Goal: Navigation & Orientation: Understand site structure

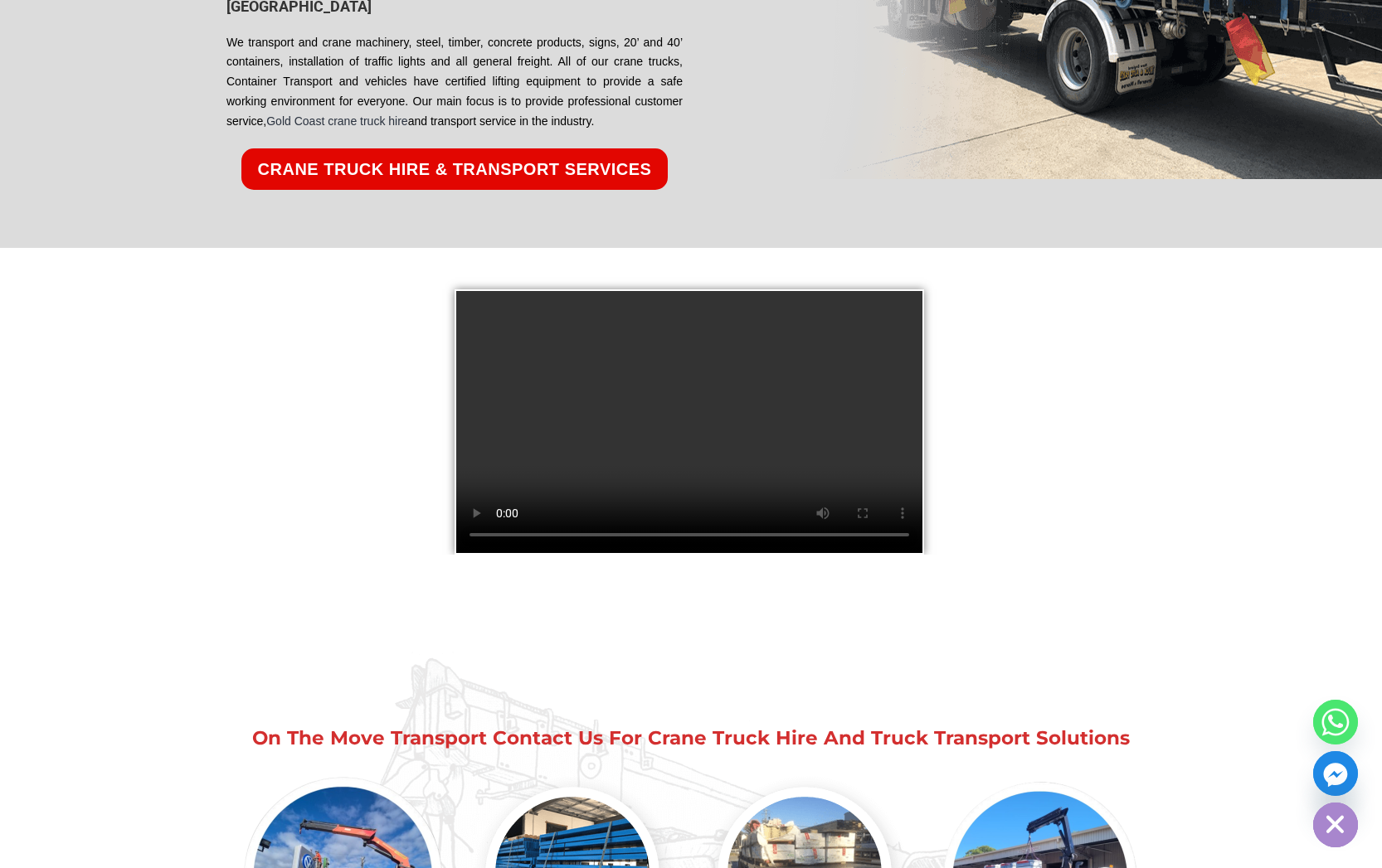
scroll to position [2342, 0]
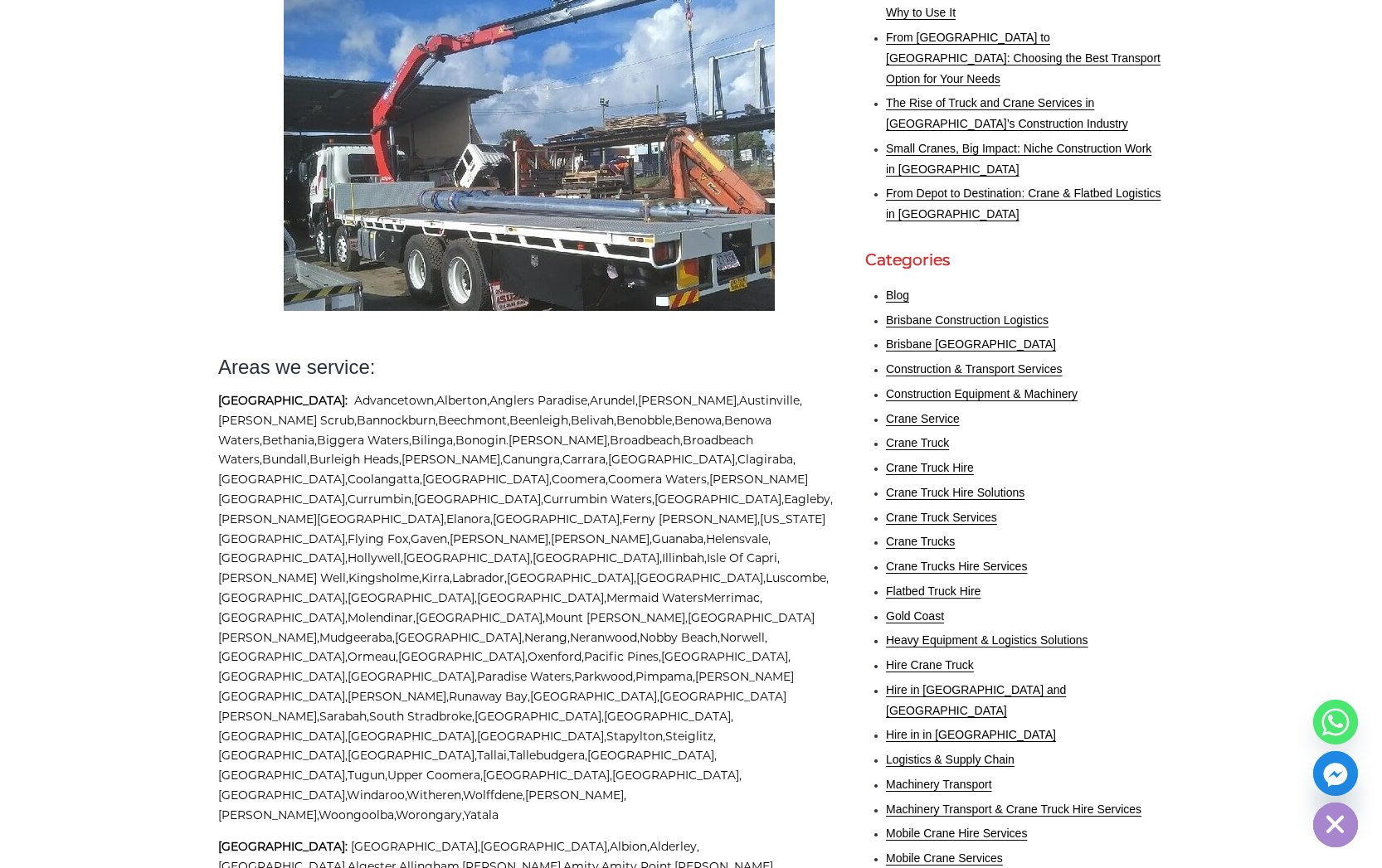
scroll to position [663, 0]
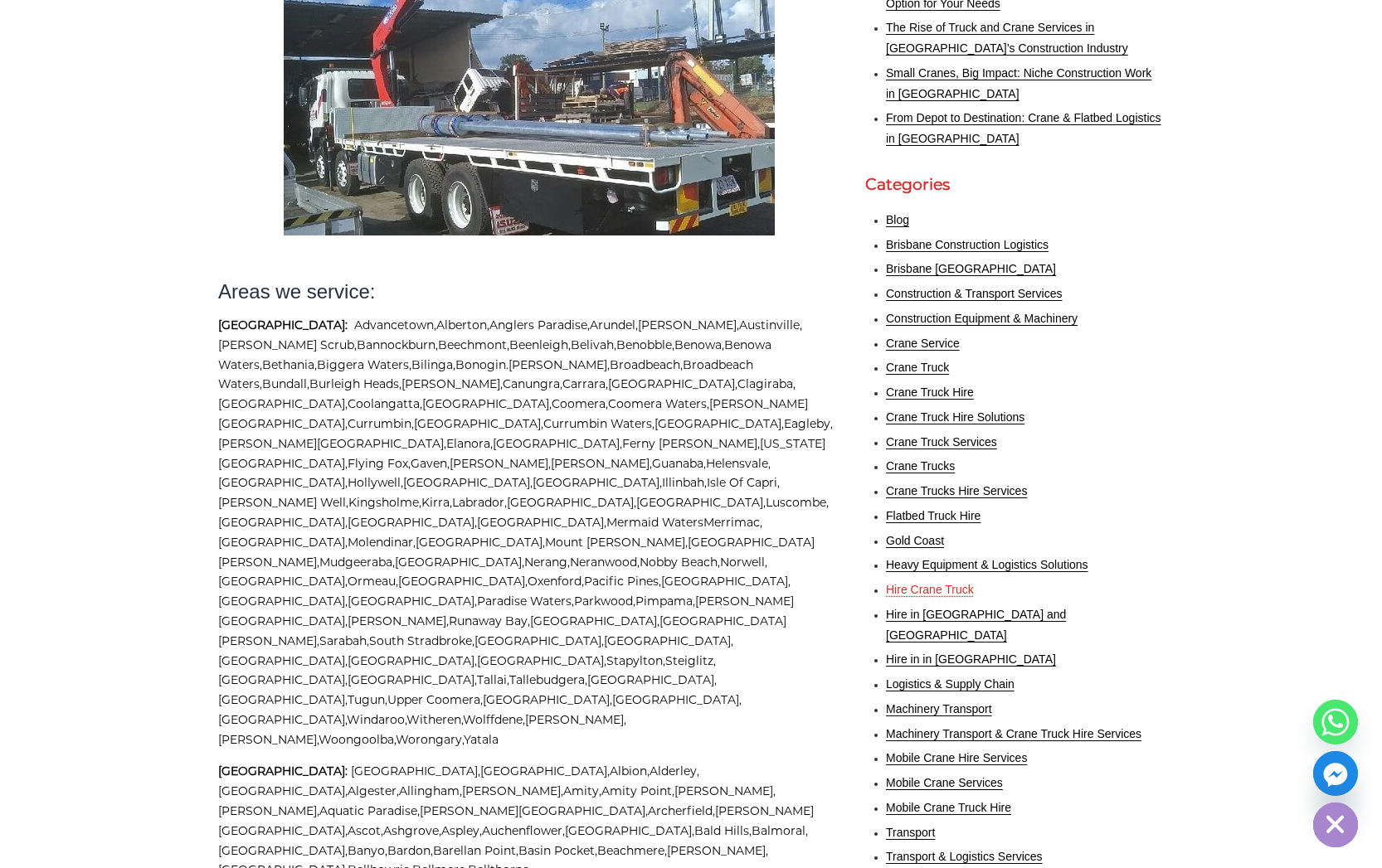
click at [927, 582] on link "Hire Crane Truck" at bounding box center [929, 589] width 88 height 13
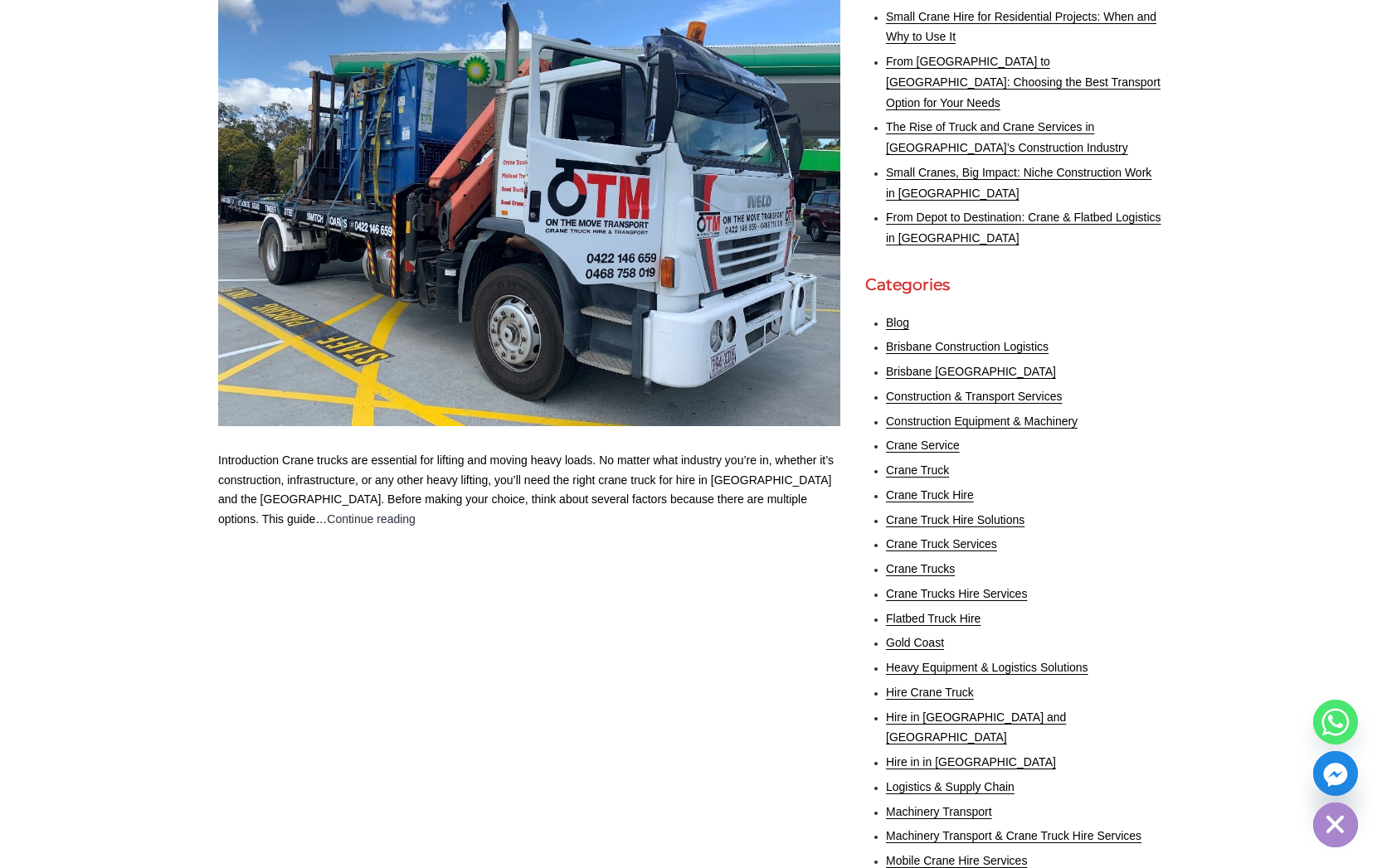
scroll to position [576, 0]
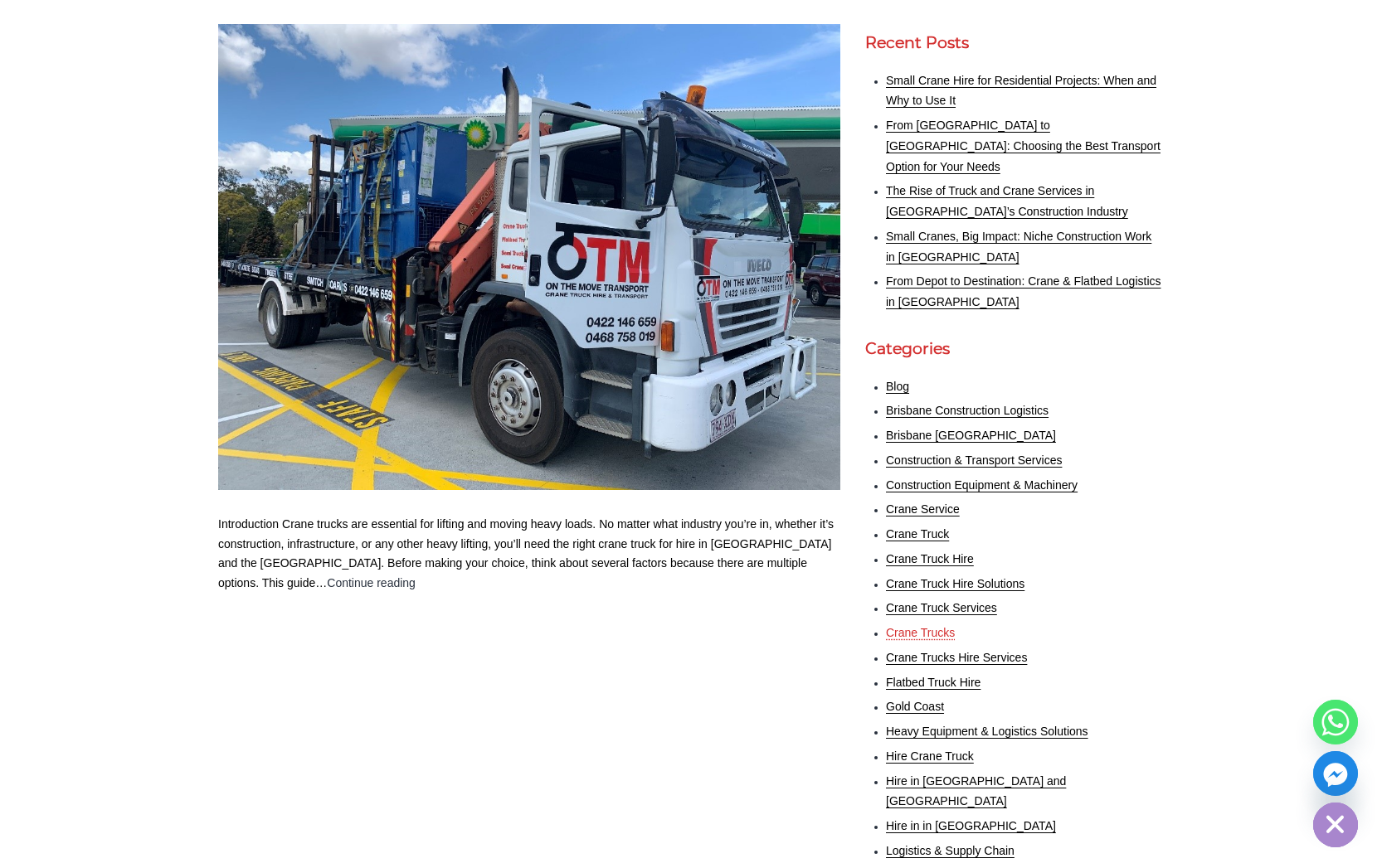
click at [916, 626] on link "Crane Trucks" at bounding box center [919, 633] width 69 height 13
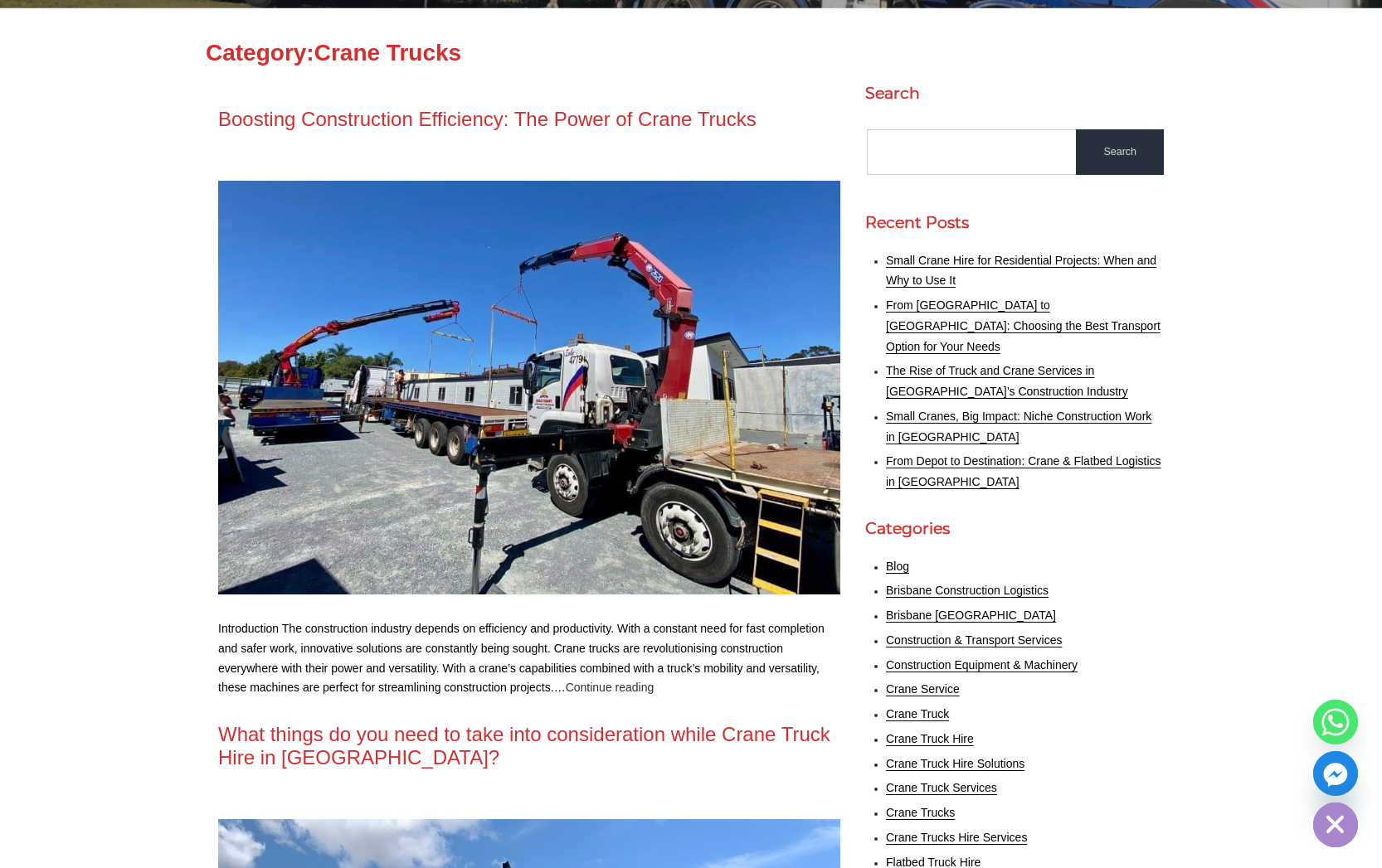
scroll to position [518, 0]
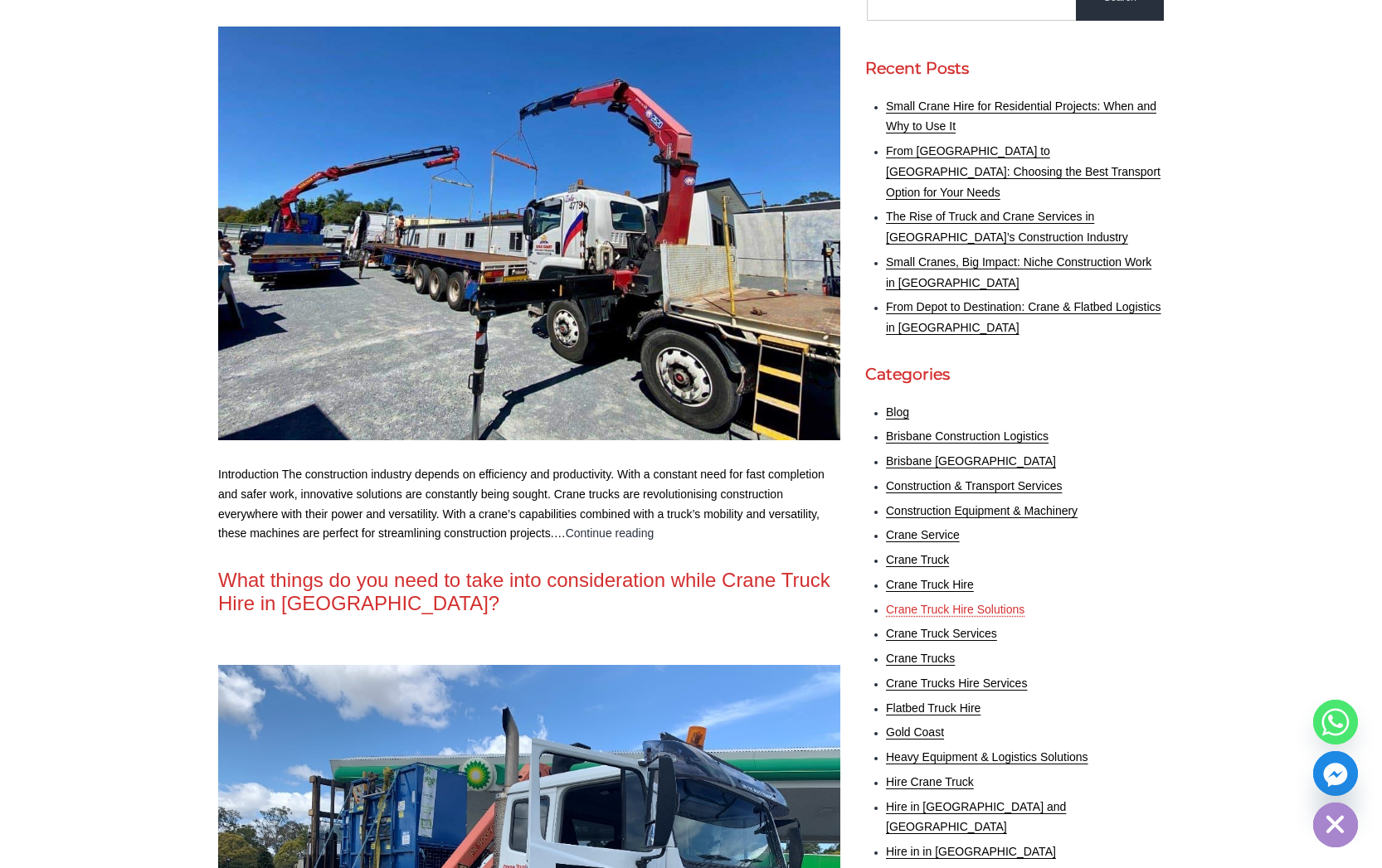
click at [941, 602] on link "Crane Truck Hire Solutions" at bounding box center [954, 609] width 138 height 13
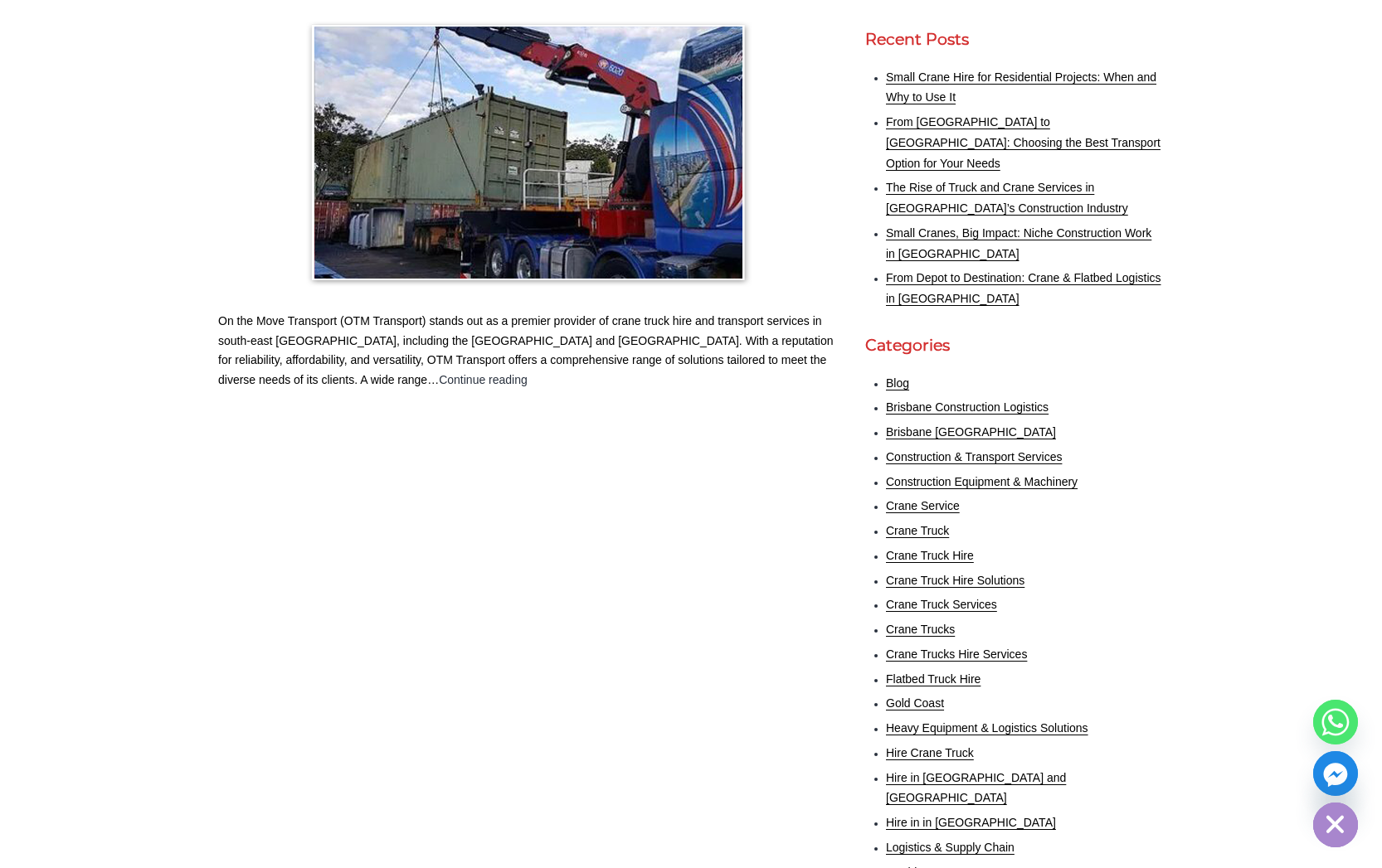
scroll to position [581, 0]
click at [938, 671] on link "Flatbed Truck Hire" at bounding box center [933, 678] width 95 height 13
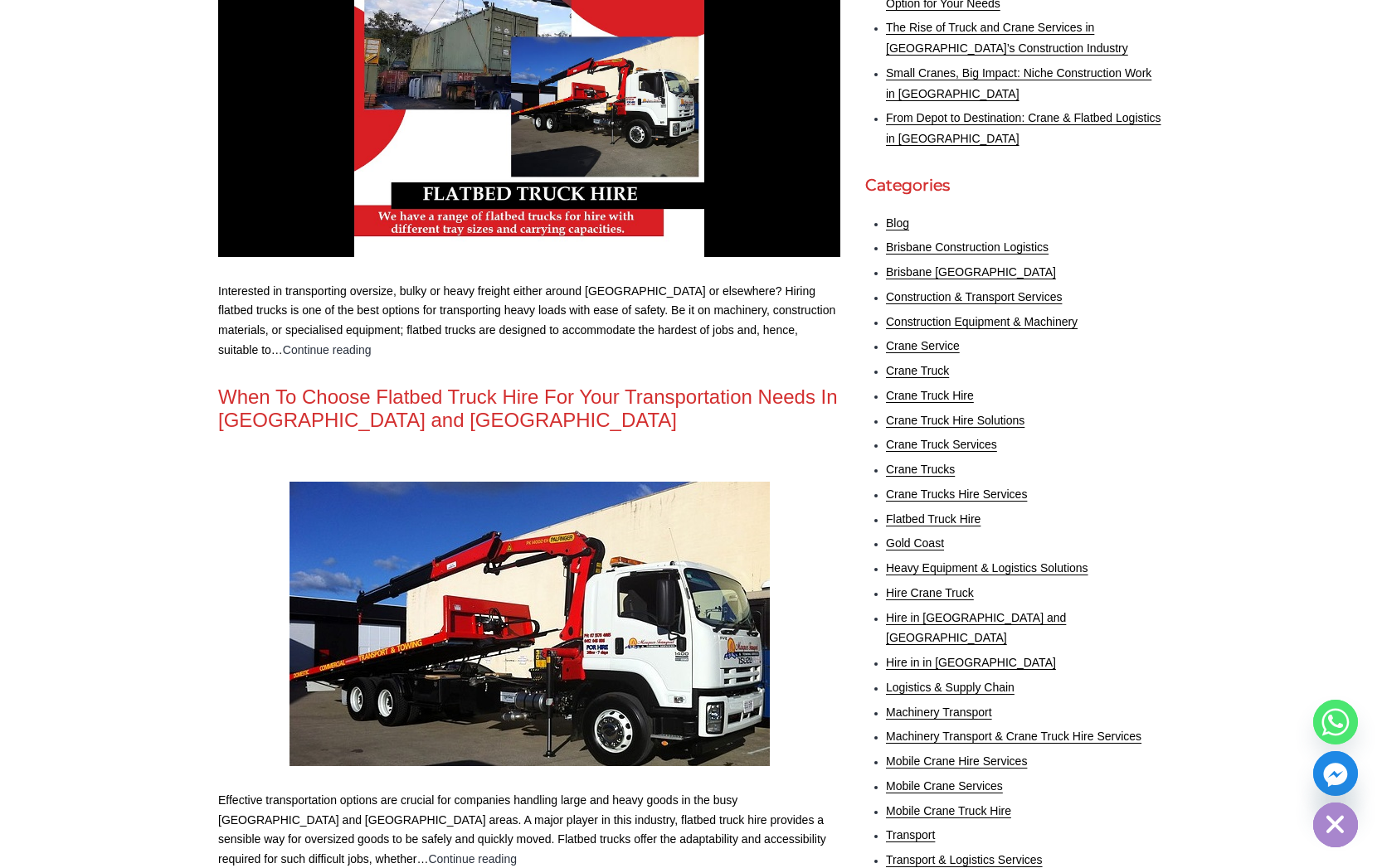
scroll to position [808, 0]
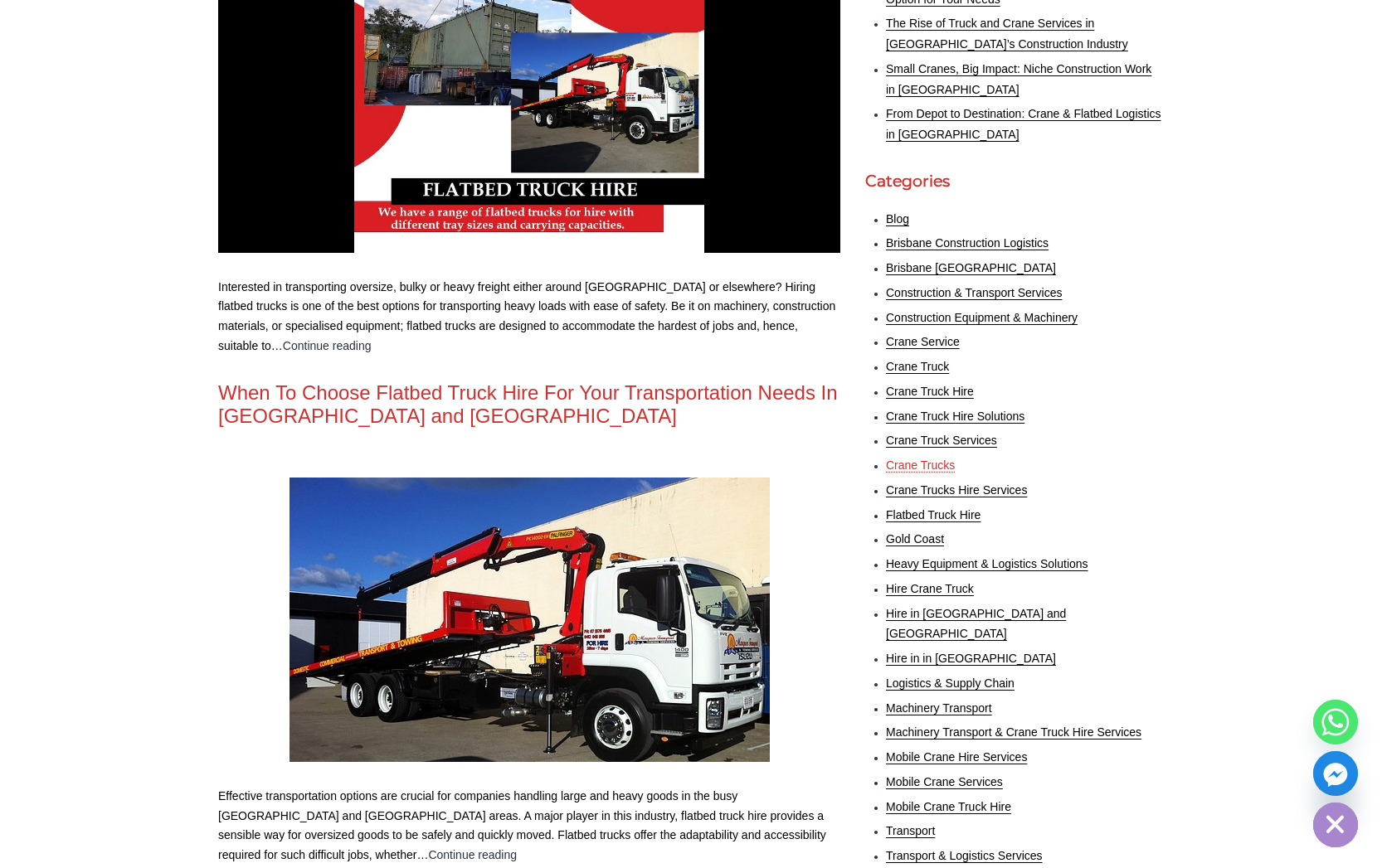
click at [930, 459] on link "Crane Trucks" at bounding box center [919, 465] width 69 height 13
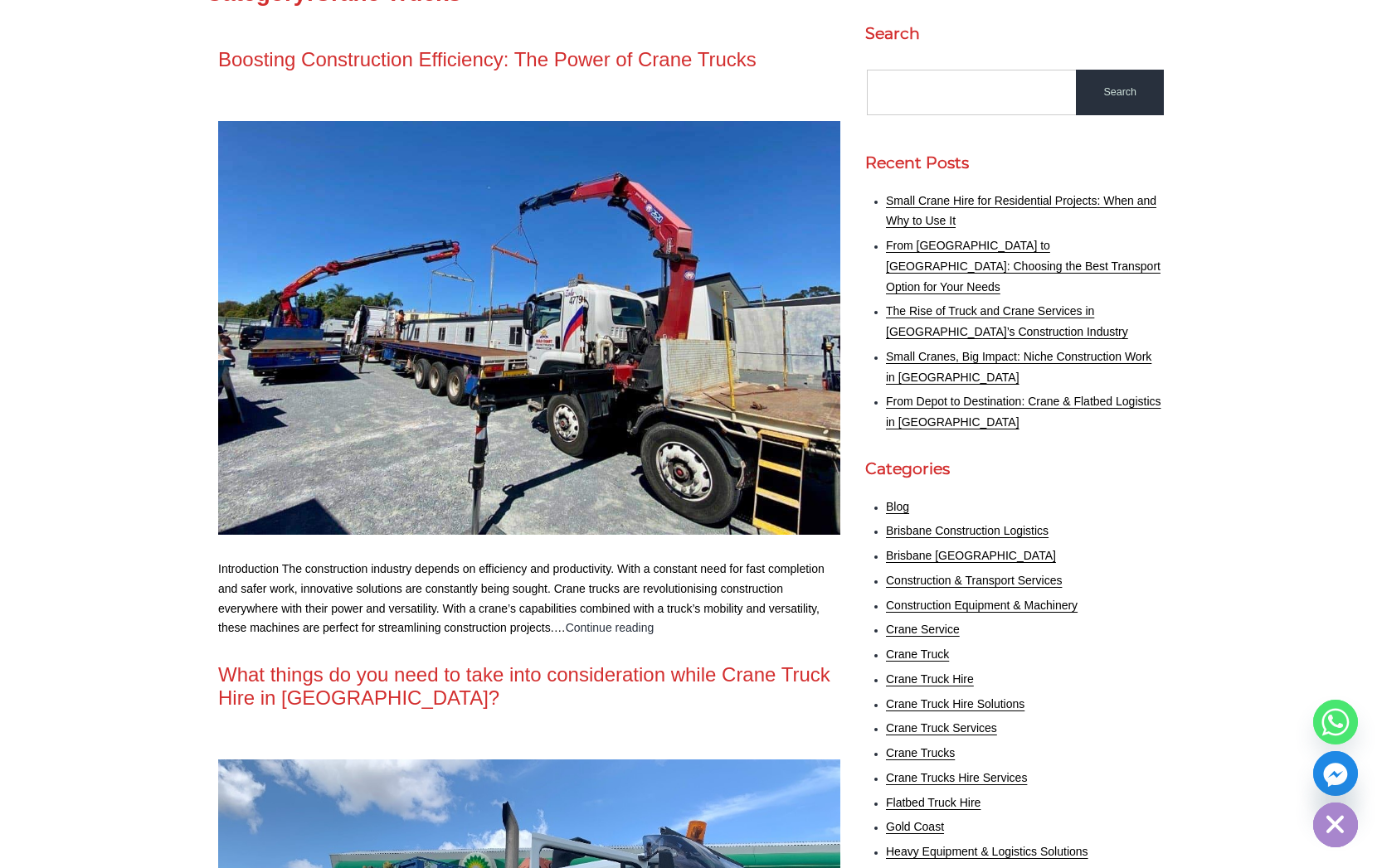
scroll to position [497, 0]
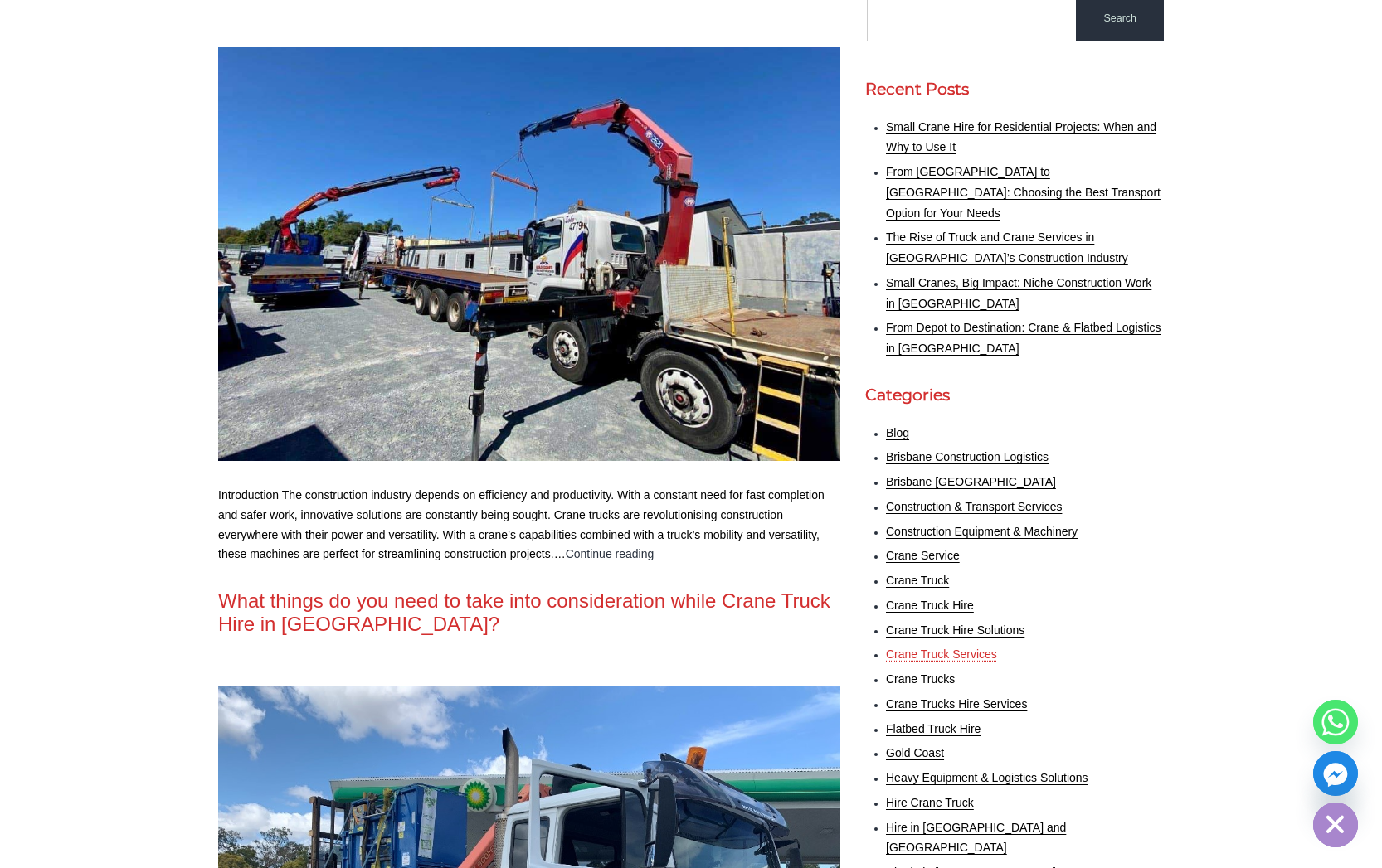
click at [946, 635] on ul "Blog Brisbane Construction Logistics Brisbane Gold Coast Construction & Transpo…" at bounding box center [1015, 839] width 299 height 831
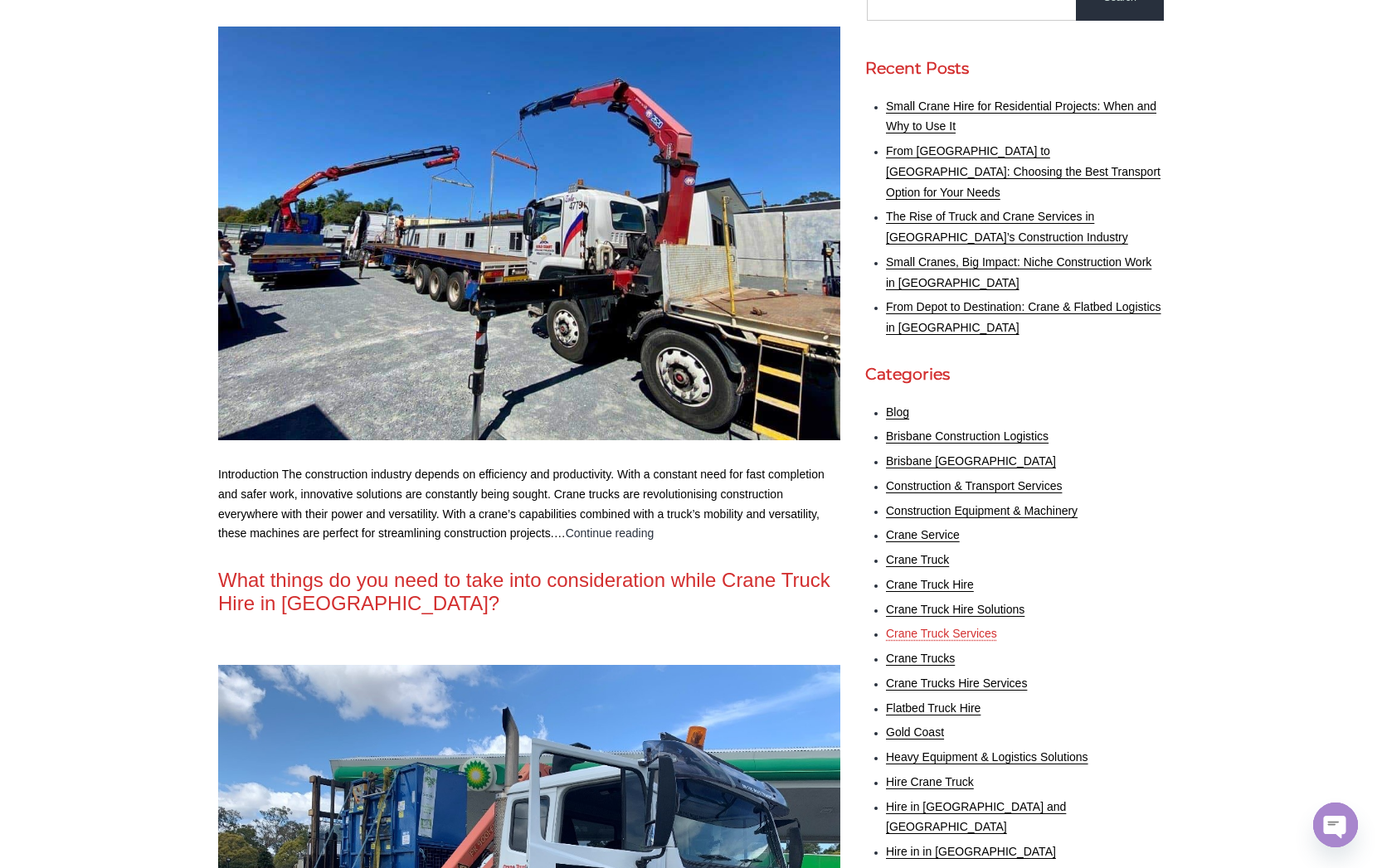
click at [946, 627] on link "Crane Truck Services" at bounding box center [940, 634] width 111 height 13
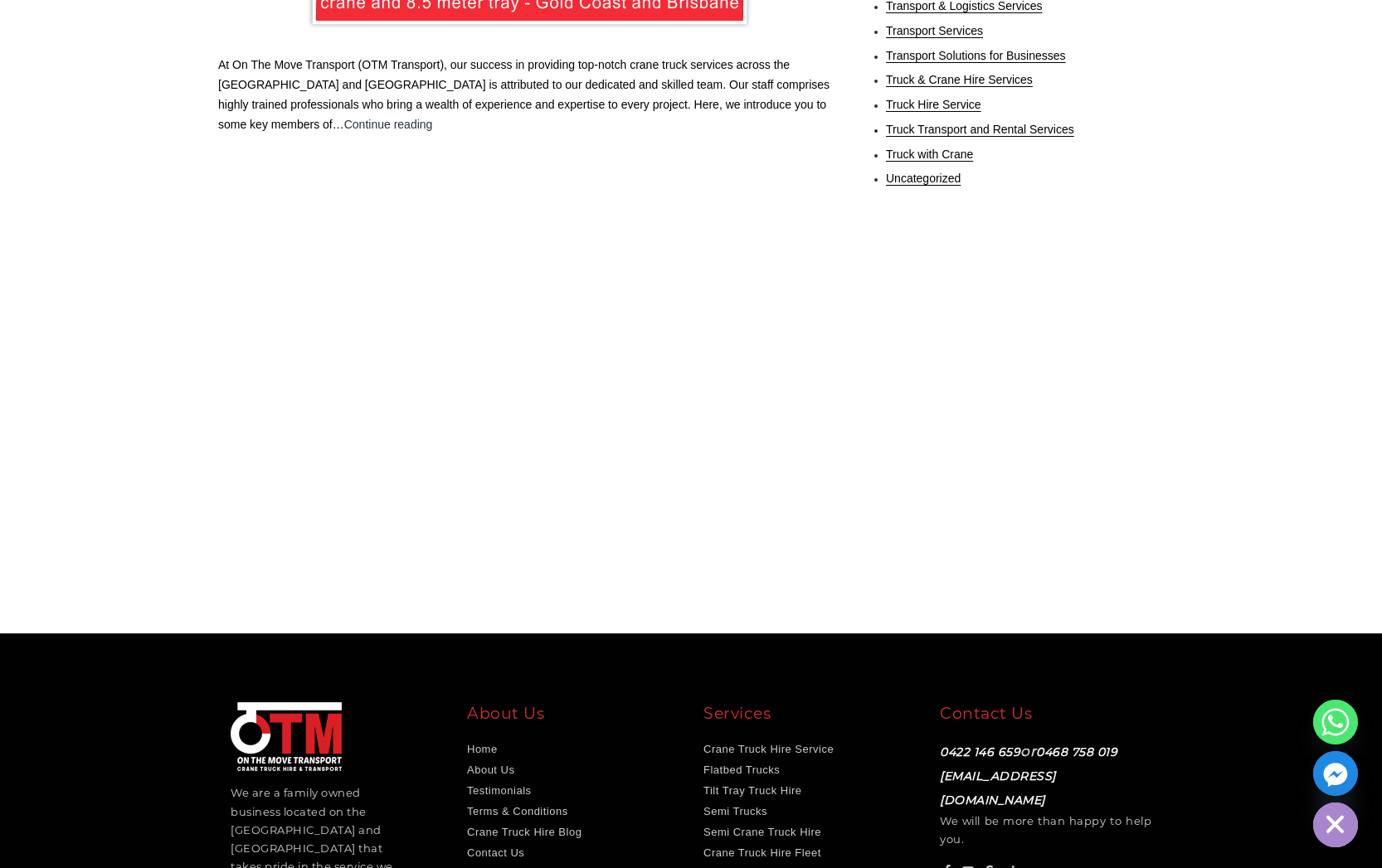
scroll to position [1596, 0]
